Goal: Information Seeking & Learning: Learn about a topic

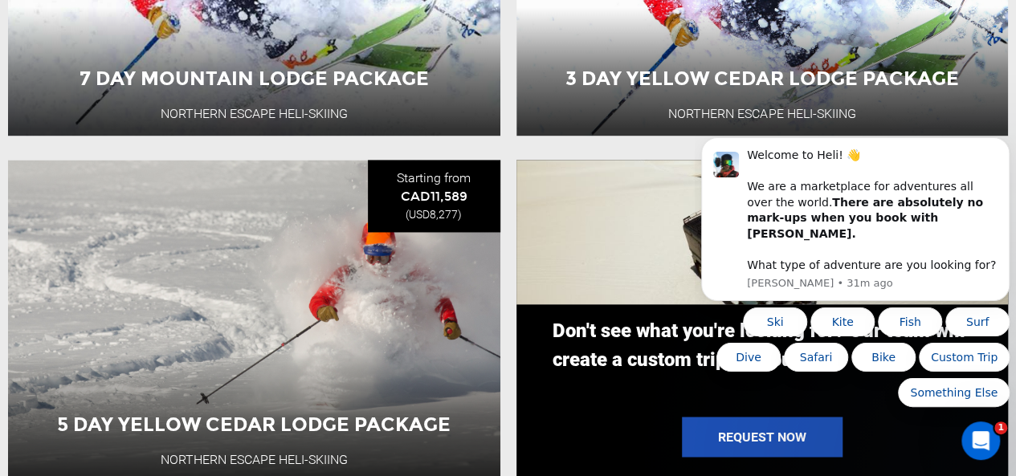
scroll to position [1147, 0]
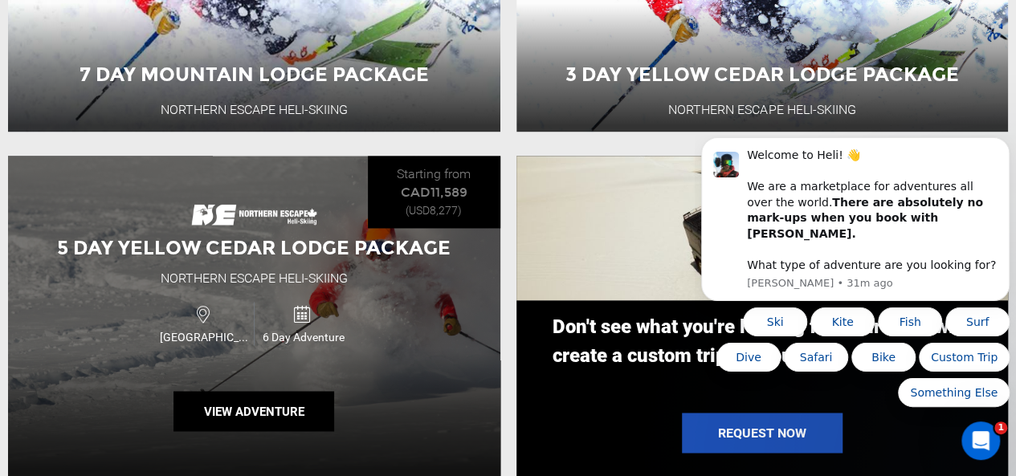
click at [301, 266] on div "5 Day Yellow Cedar Lodge Package Northern Escape Heli-Skiing [GEOGRAPHIC_DATA] …" at bounding box center [254, 316] width 492 height 321
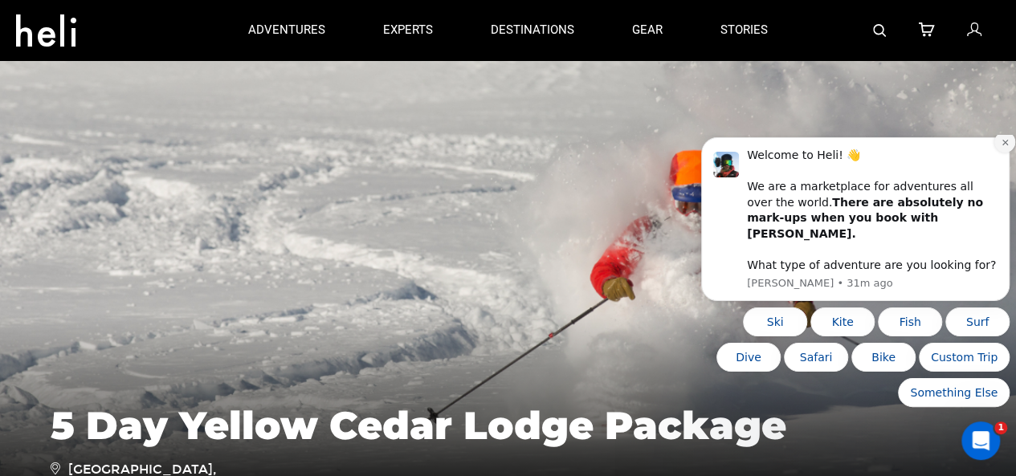
click at [1005, 145] on icon "Dismiss notification" at bounding box center [1005, 142] width 6 height 6
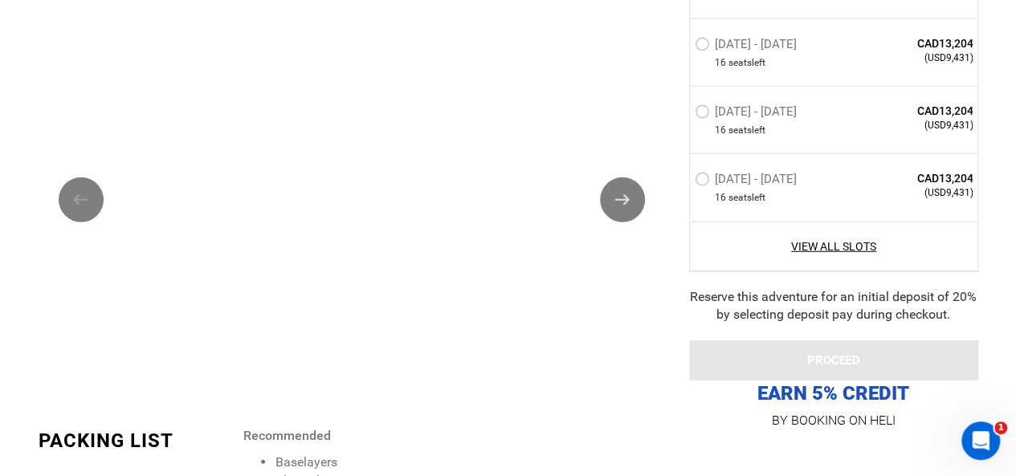
scroll to position [2134, 0]
type input "Heli Skiing"
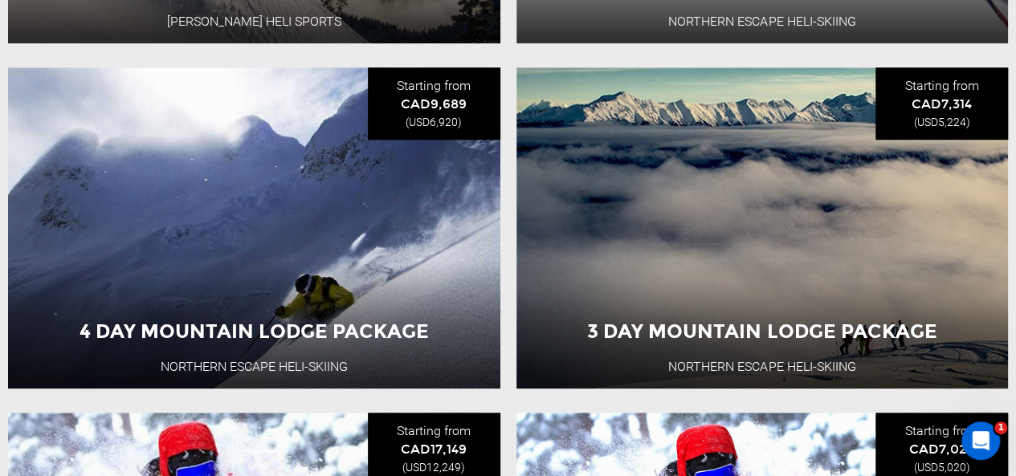
scroll to position [545, 0]
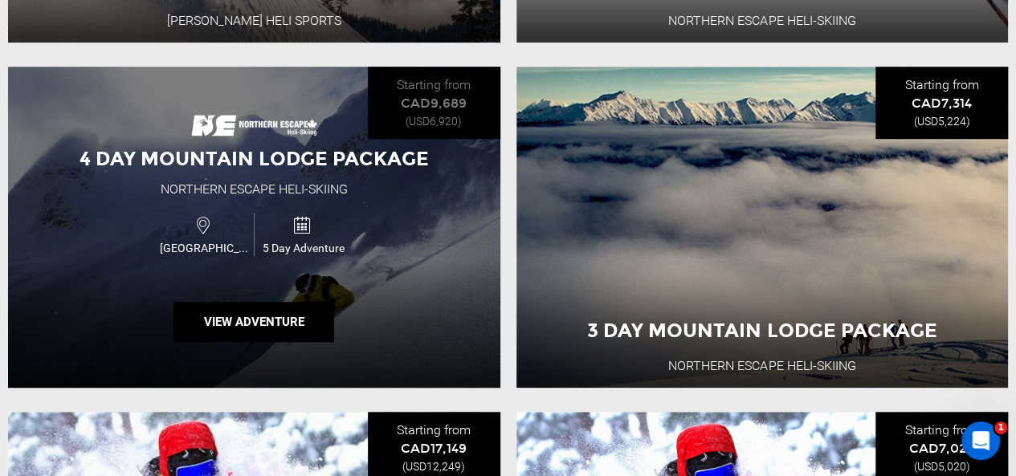
click at [297, 161] on span "4 Day Mountain Lodge Package" at bounding box center [254, 158] width 349 height 23
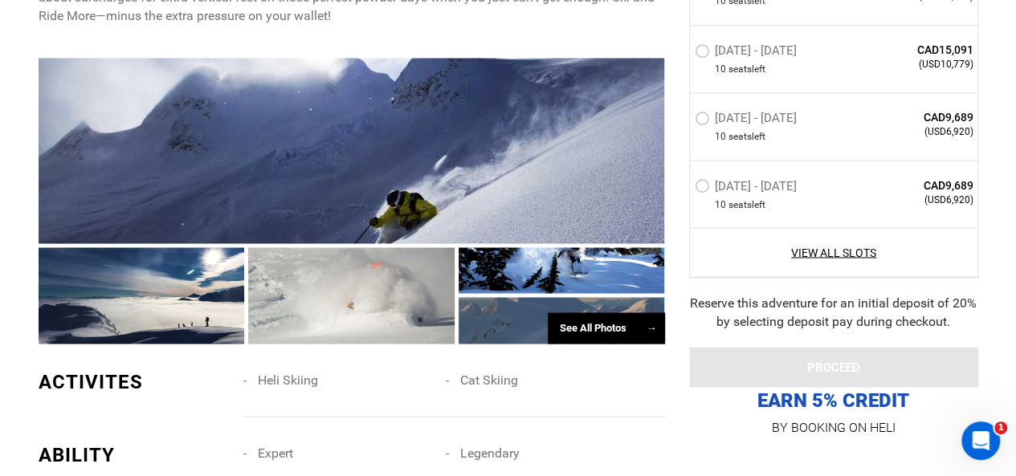
scroll to position [1342, 0]
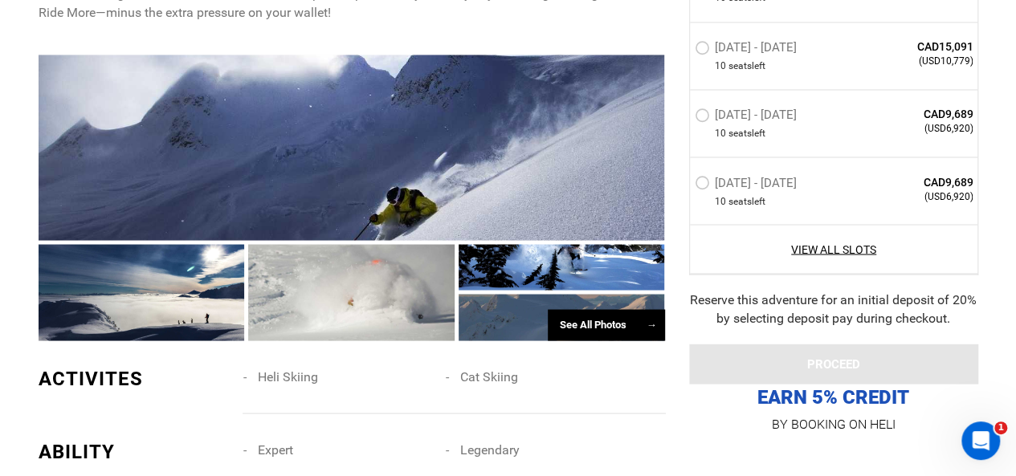
click at [289, 180] on div at bounding box center [352, 148] width 627 height 186
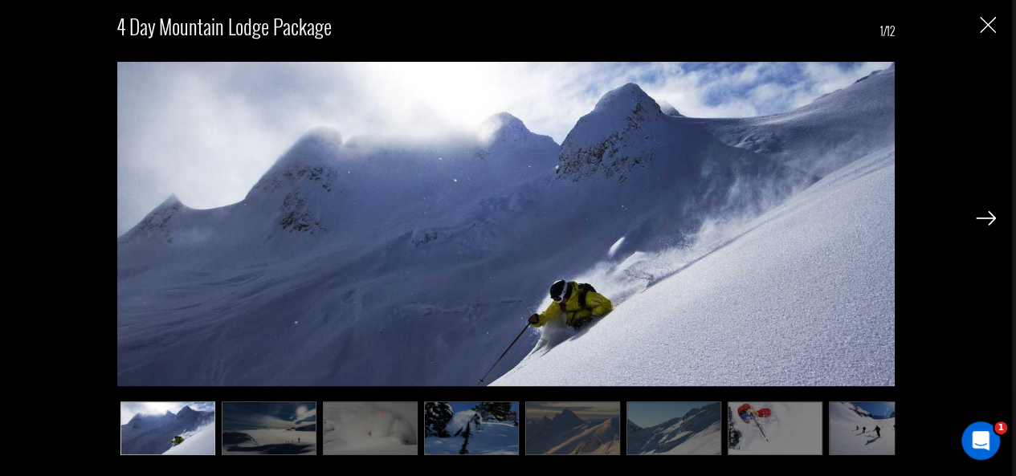
click at [369, 413] on img at bounding box center [370, 428] width 95 height 53
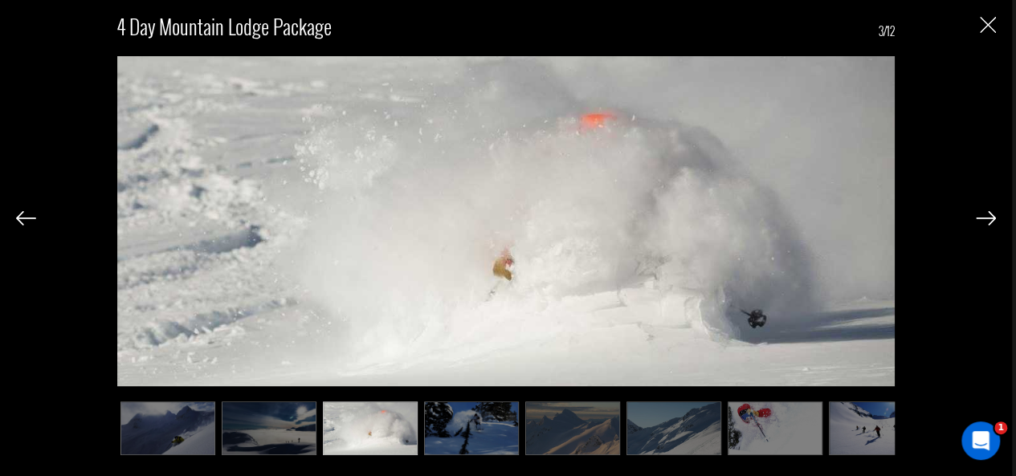
click at [458, 423] on img at bounding box center [471, 428] width 95 height 53
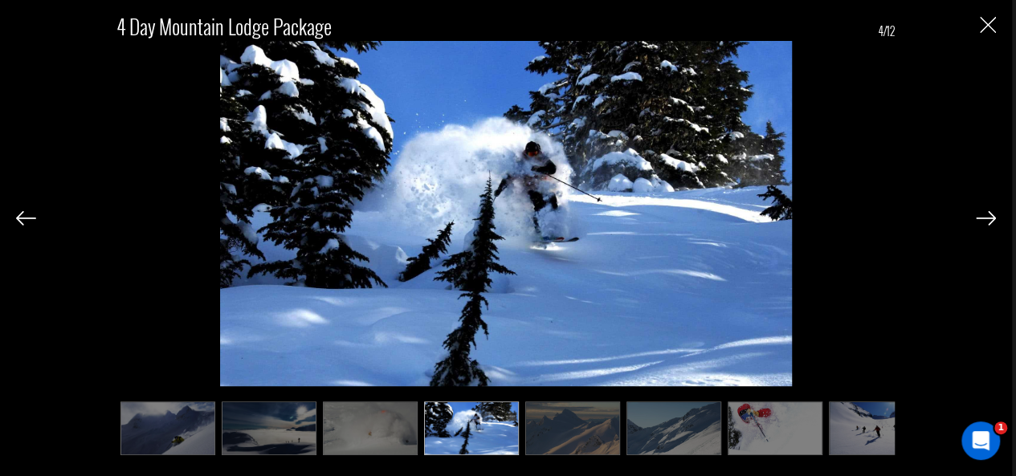
click at [563, 437] on img at bounding box center [572, 428] width 95 height 53
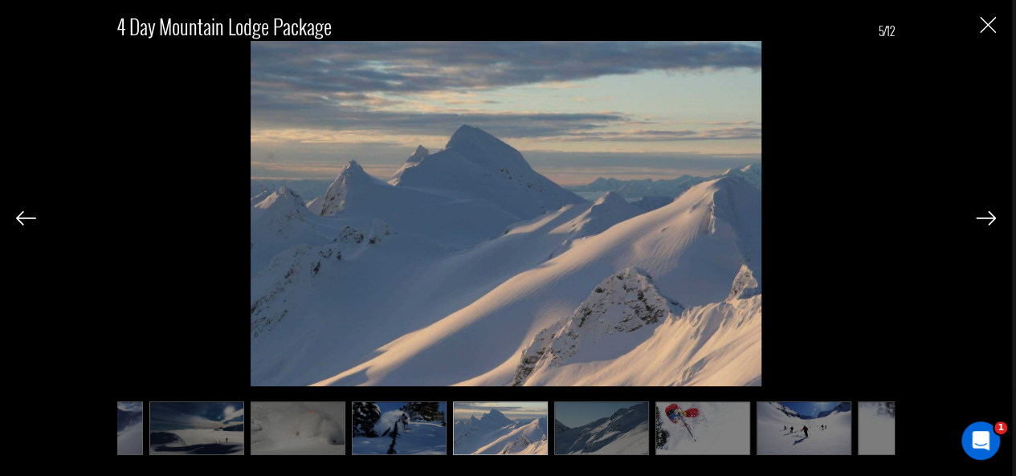
scroll to position [0, 80]
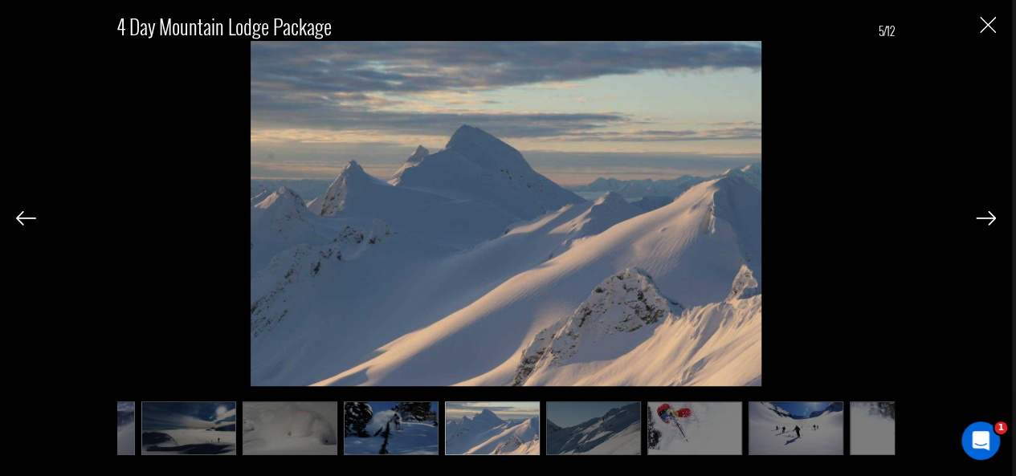
click at [647, 439] on img at bounding box center [694, 428] width 95 height 53
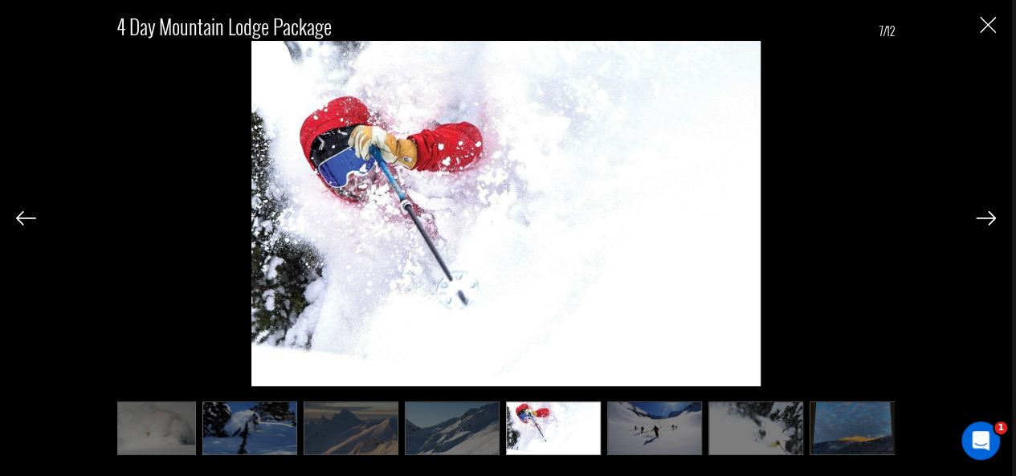
scroll to position [0, 241]
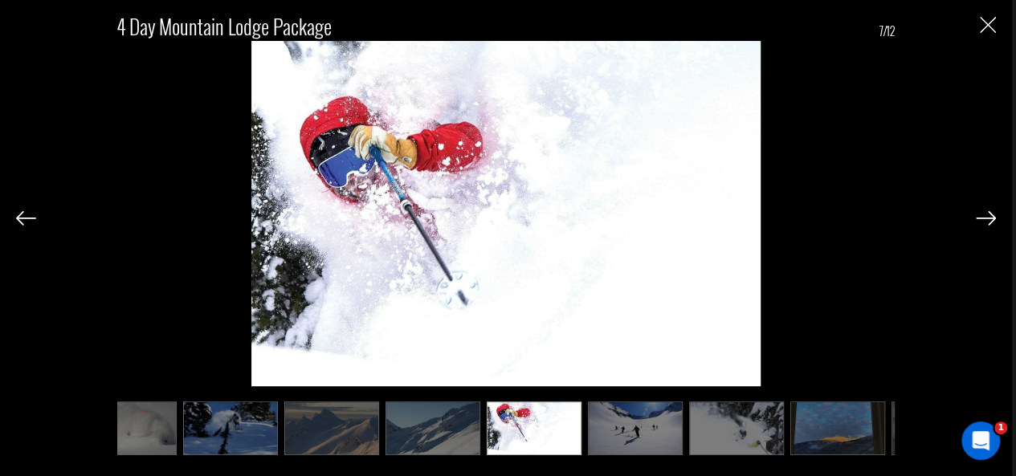
click at [551, 430] on img at bounding box center [534, 428] width 95 height 53
click at [619, 430] on img at bounding box center [635, 428] width 95 height 53
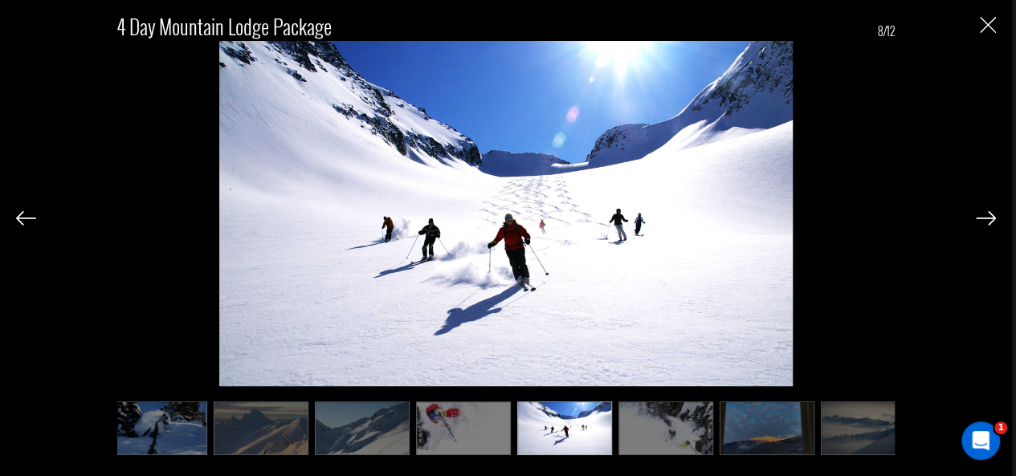
scroll to position [0, 321]
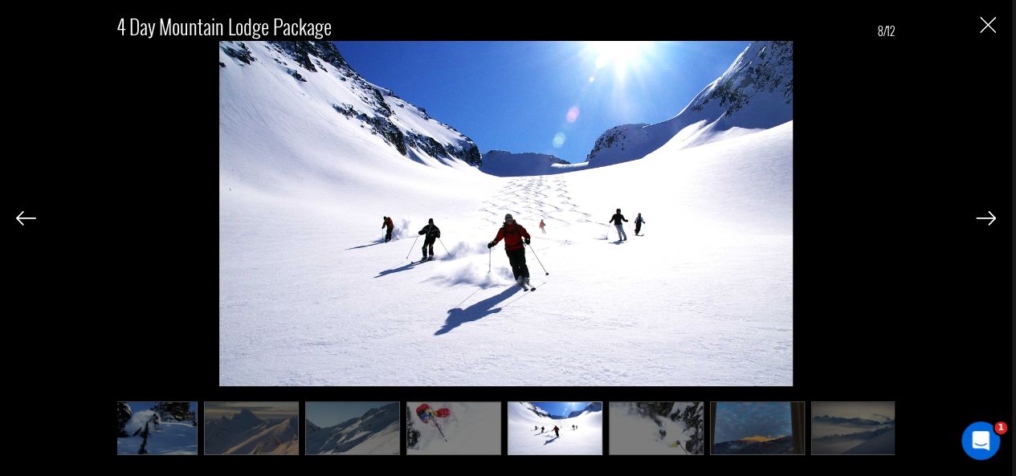
click at [619, 430] on img at bounding box center [656, 428] width 95 height 53
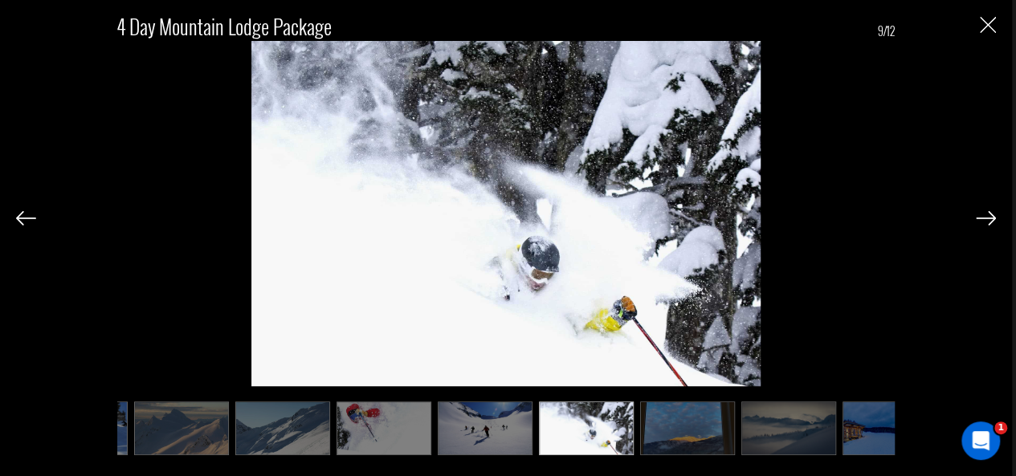
scroll to position [0, 402]
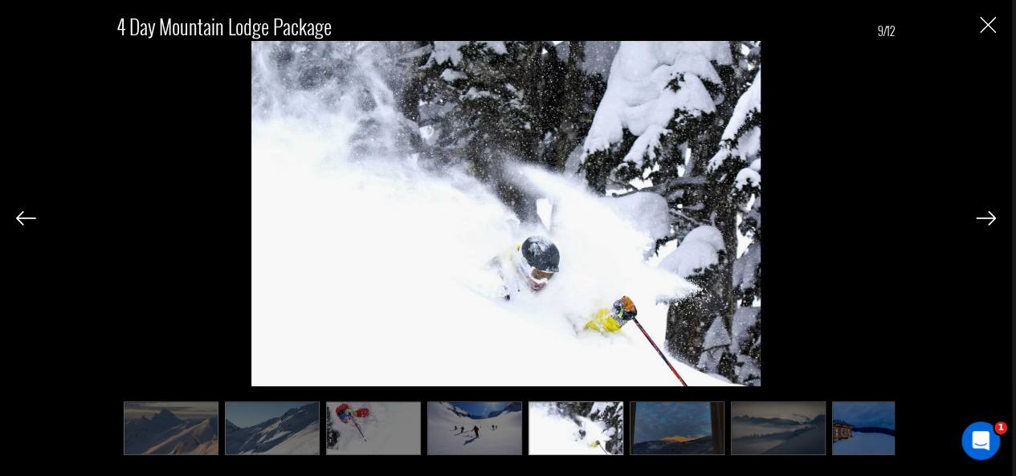
click at [666, 419] on img at bounding box center [677, 428] width 95 height 53
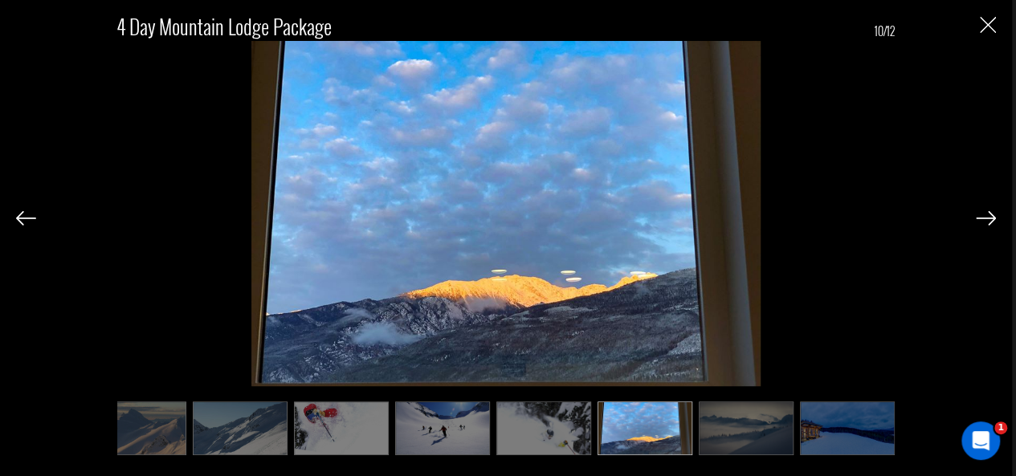
scroll to position [0, 437]
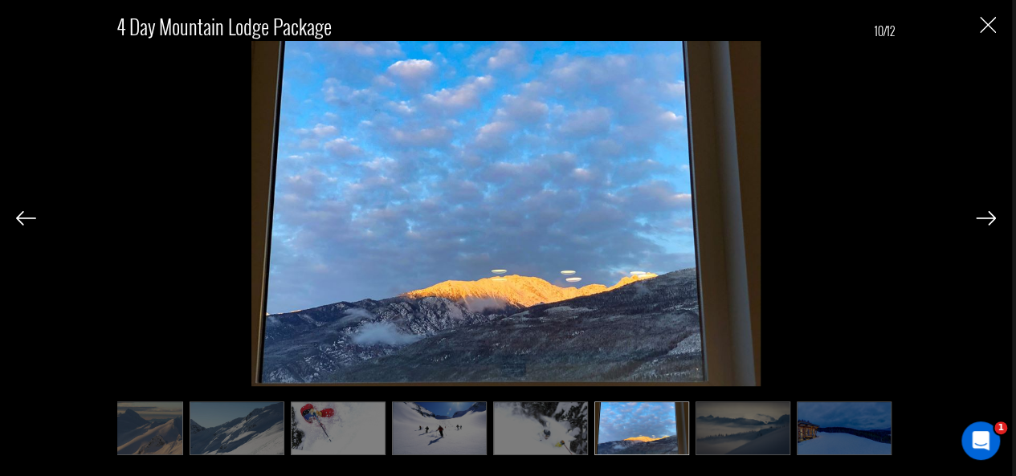
click at [742, 423] on img at bounding box center [743, 428] width 95 height 53
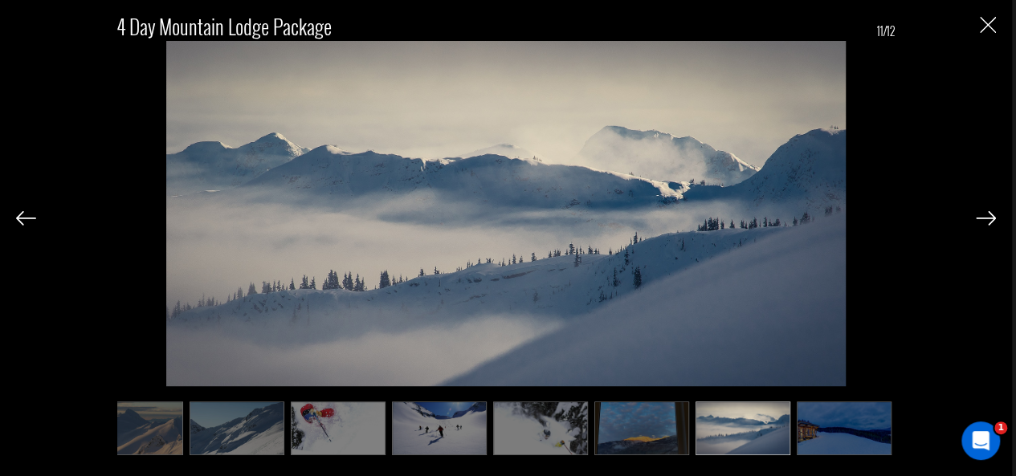
click at [823, 423] on img at bounding box center [844, 428] width 95 height 53
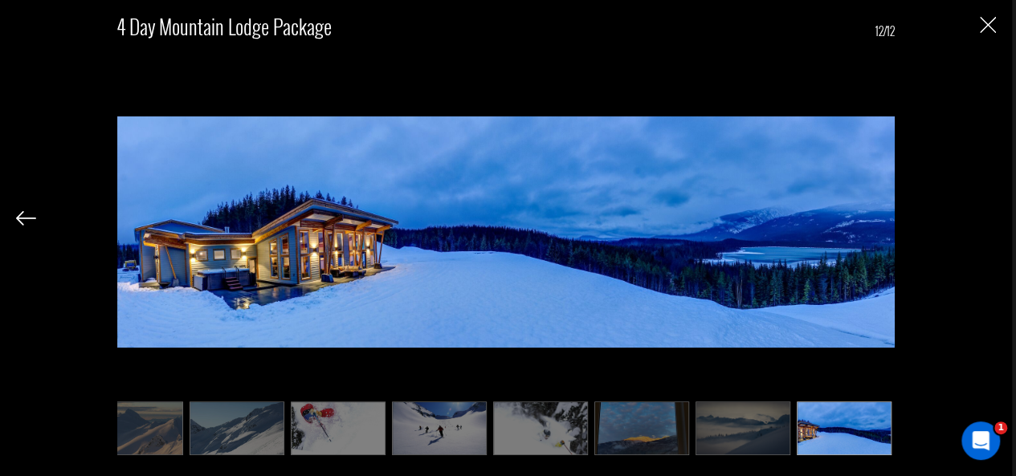
scroll to position [1460, 0]
click at [991, 26] on img "Close" at bounding box center [988, 25] width 16 height 16
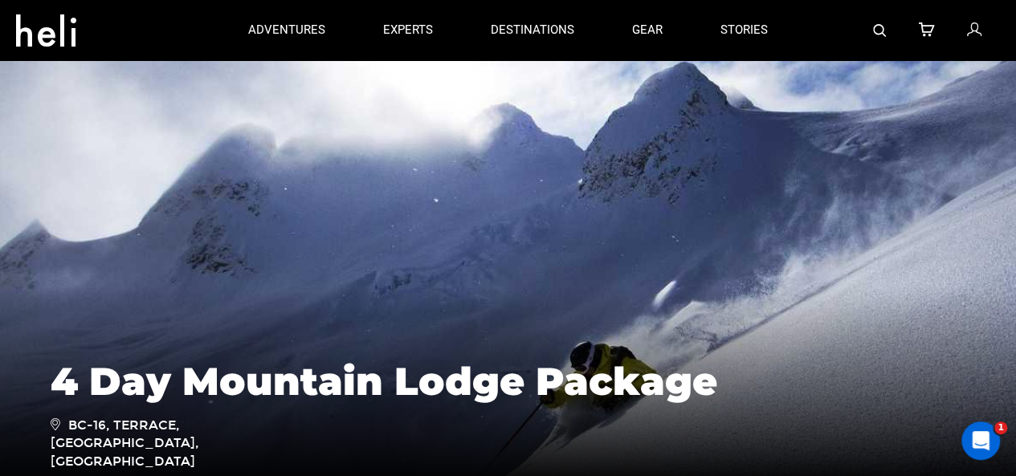
scroll to position [0, 0]
